Goal: Information Seeking & Learning: Learn about a topic

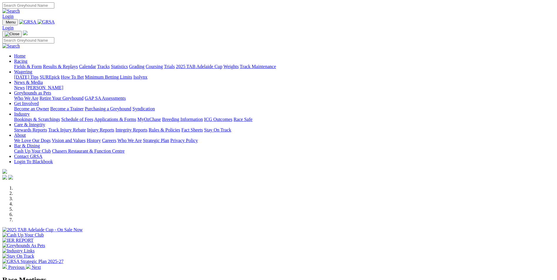
click at [163, 64] on link "Coursing" at bounding box center [154, 66] width 17 height 5
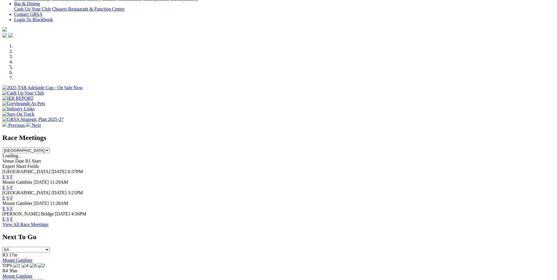
scroll to position [147, 0]
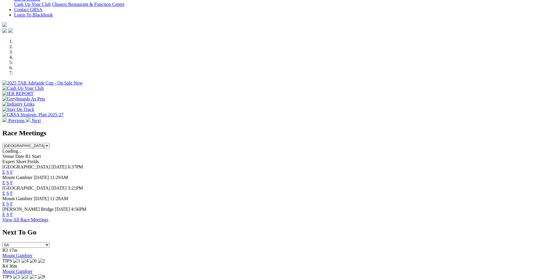
click at [13, 170] on link "F" at bounding box center [11, 172] width 3 height 5
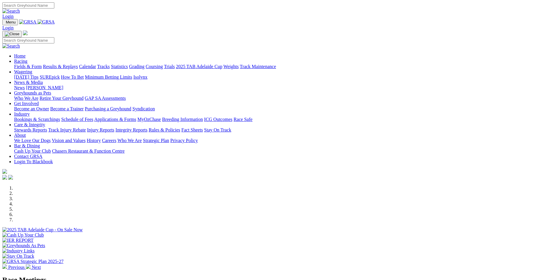
click at [163, 64] on link "Coursing" at bounding box center [154, 66] width 17 height 5
